Goal: Information Seeking & Learning: Learn about a topic

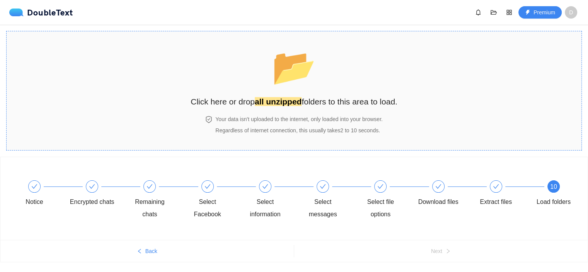
click at [318, 82] on span "📂" at bounding box center [294, 67] width 48 height 43
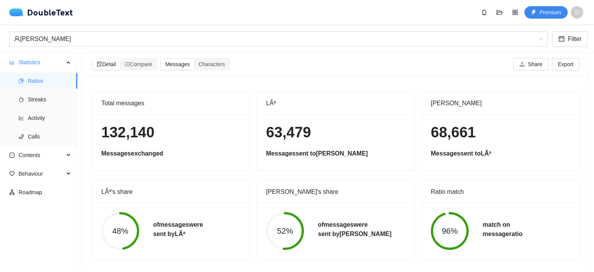
scroll to position [17, 0]
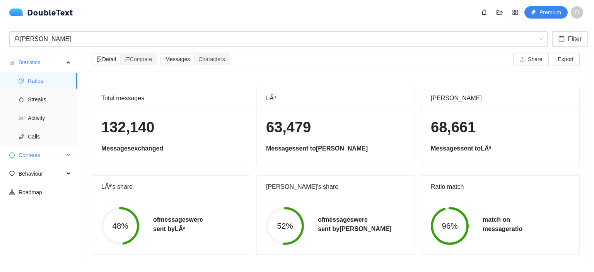
click at [66, 147] on ul "Statistics Ratios Streaks Activity Calls Contents Behaviour Roadmap" at bounding box center [38, 161] width 77 height 216
click at [71, 156] on div "Contents" at bounding box center [38, 154] width 77 height 15
click at [160, 118] on h1 "132,140" at bounding box center [170, 127] width 139 height 18
click at [106, 122] on h1 "132,140" at bounding box center [170, 127] width 139 height 18
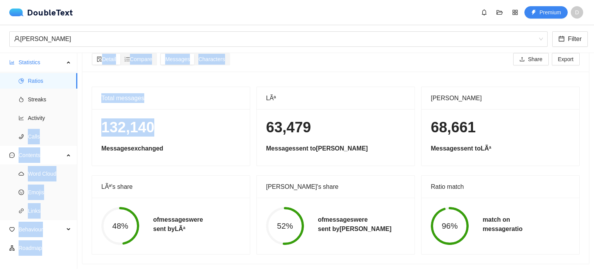
drag, startPoint x: 65, startPoint y: 111, endPoint x: 180, endPoint y: 118, distance: 115.8
click at [178, 117] on section "Statistics Ratios Streaks Activity Calls Contents Word Cloud Emojis Links Behav…" at bounding box center [297, 161] width 594 height 216
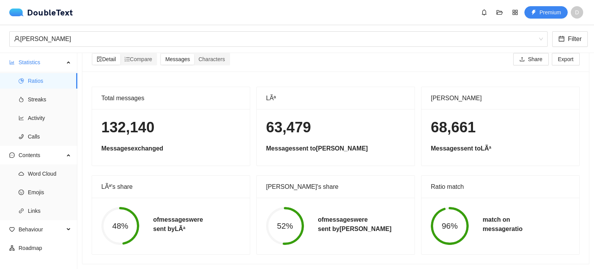
click at [190, 131] on div "132,140 Messages exchanged" at bounding box center [171, 137] width 158 height 56
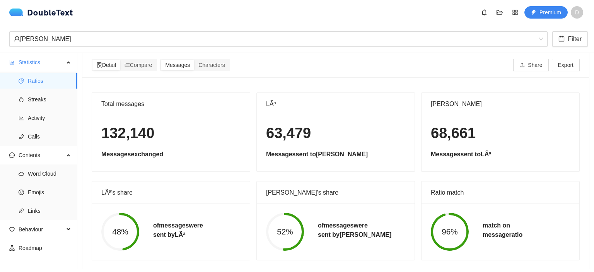
scroll to position [0, 0]
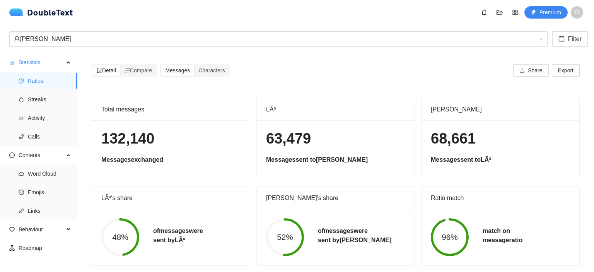
click at [166, 161] on h5 "Messages exchanged" at bounding box center [170, 159] width 139 height 9
drag, startPoint x: 101, startPoint y: 142, endPoint x: 164, endPoint y: 148, distance: 63.3
click at [164, 148] on div "132,140 Messages exchanged" at bounding box center [171, 148] width 158 height 56
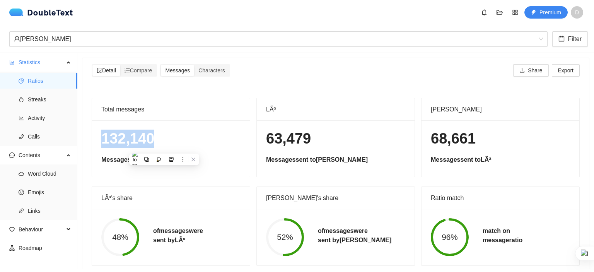
click at [141, 134] on h1 "132,140" at bounding box center [170, 138] width 139 height 18
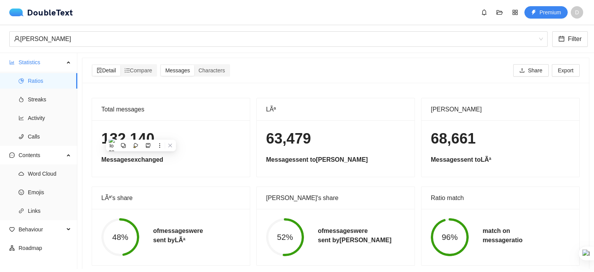
click at [197, 258] on div "48% of messages were sent by LÃª" at bounding box center [171, 237] width 158 height 56
